Goal: Subscribe to service/newsletter

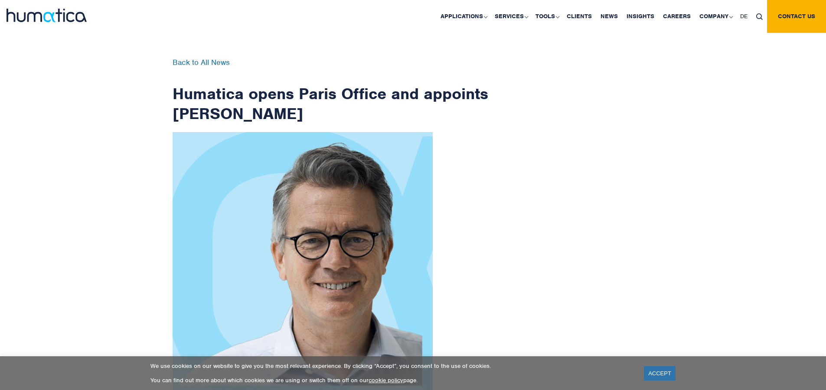
scroll to position [1383, 0]
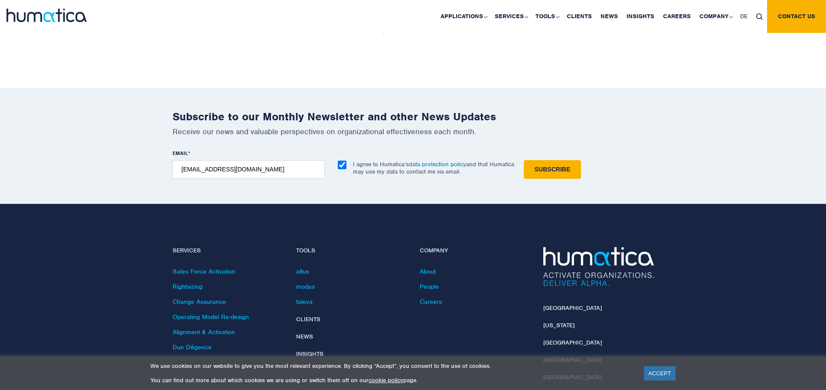
type input "[EMAIL_ADDRESS][DOMAIN_NAME]"
click at [524, 160] on input "Subscribe" at bounding box center [552, 169] width 57 height 19
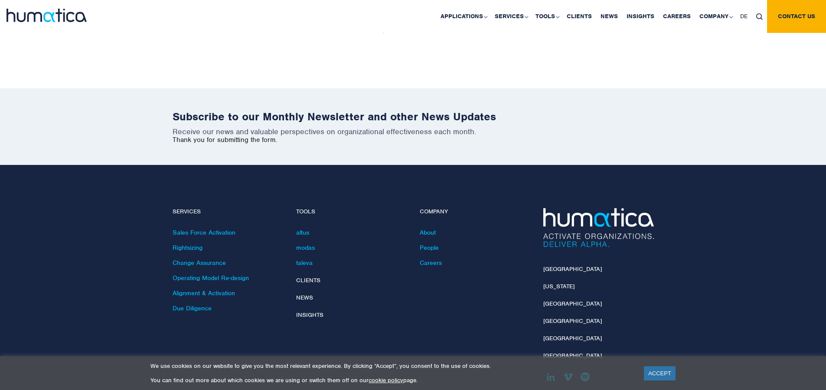
scroll to position [1344, 0]
